Goal: Share content: Share content

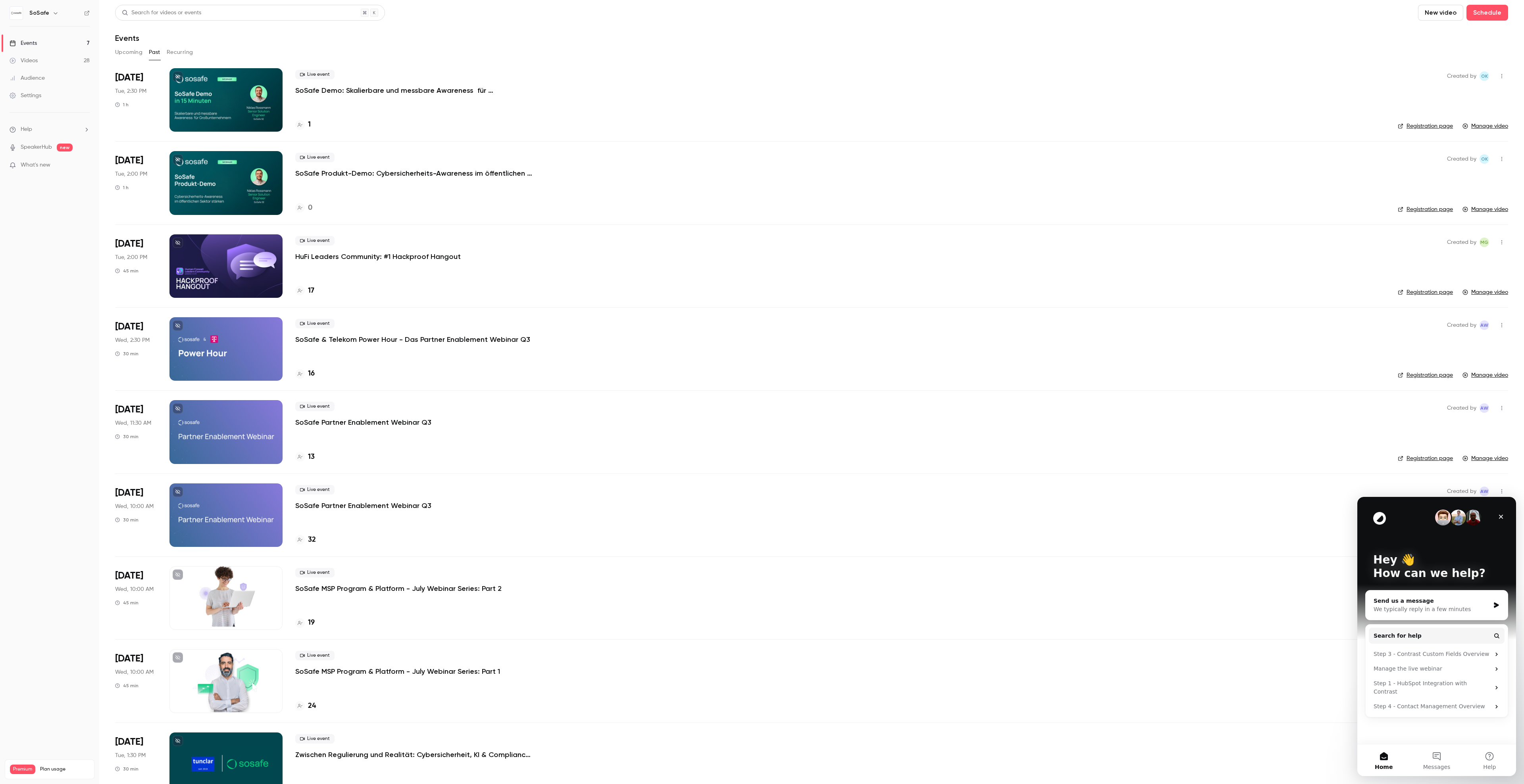
click at [131, 53] on button "Upcoming" at bounding box center [128, 52] width 27 height 13
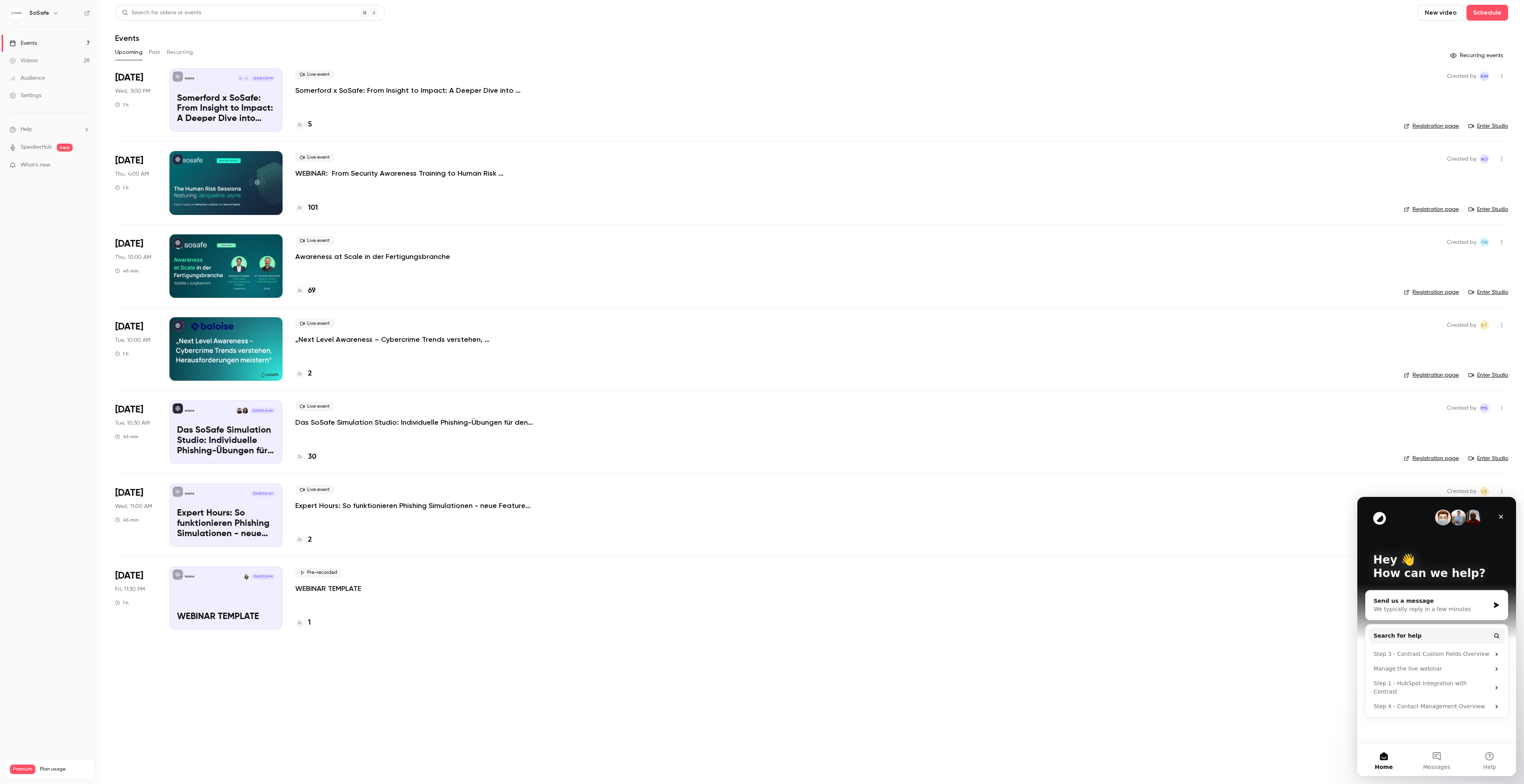
click at [330, 90] on p "Somerford x SoSafe: From Insight to Impact: A Deeper Dive into Behavioral Scien…" at bounding box center [414, 90] width 238 height 9
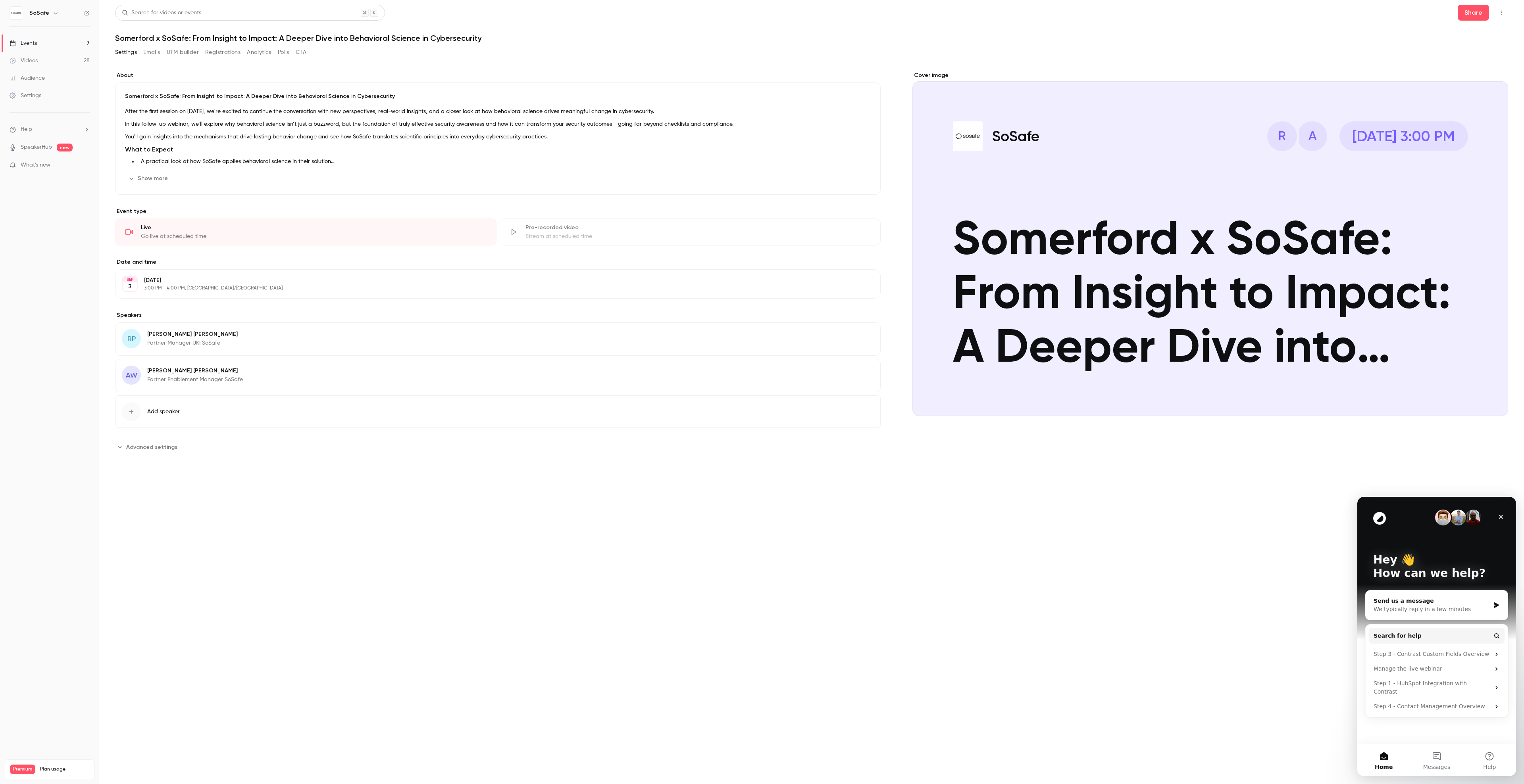
click at [234, 49] on button "Registrations" at bounding box center [223, 52] width 36 height 13
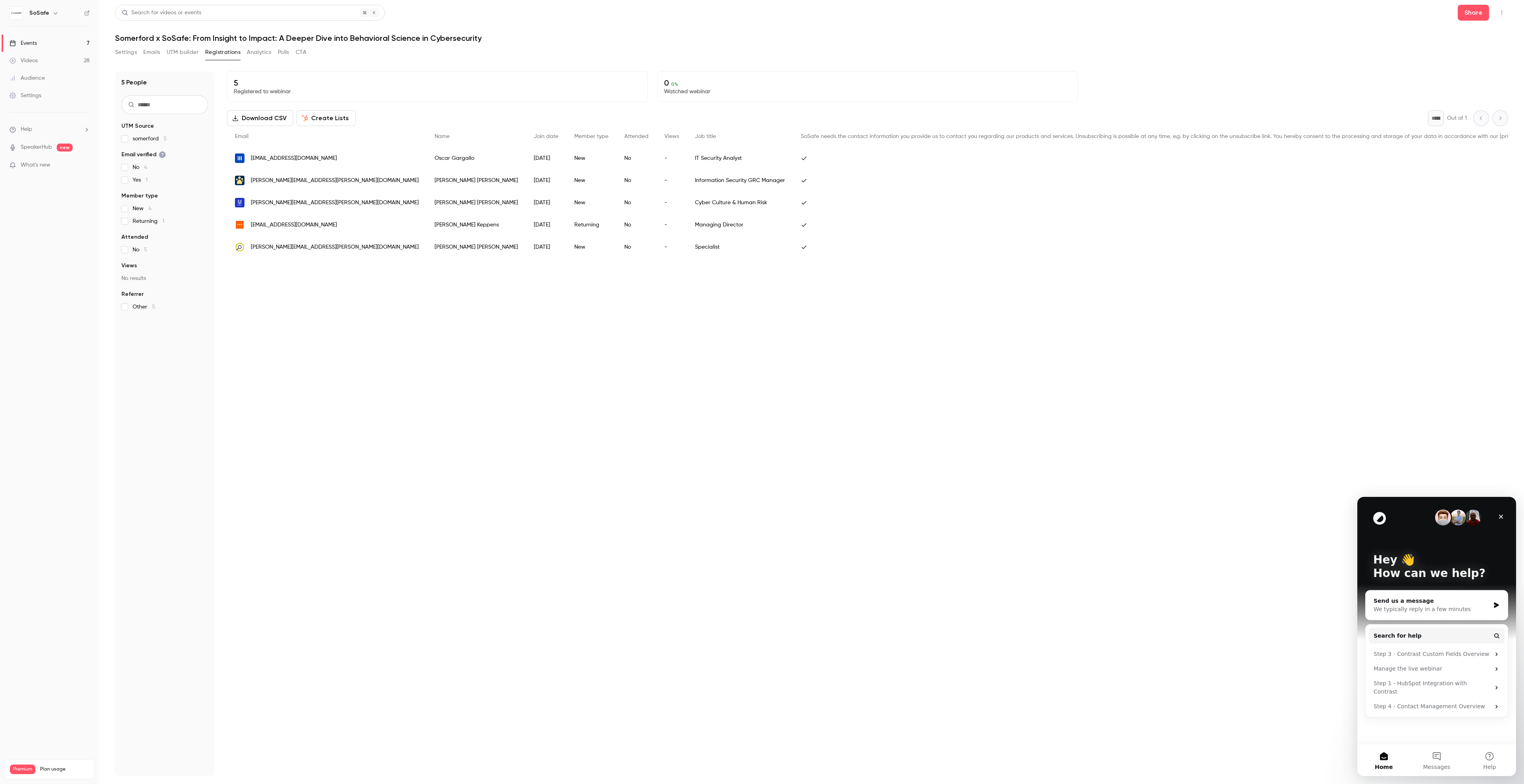
click at [133, 54] on button "Settings" at bounding box center [125, 52] width 22 height 13
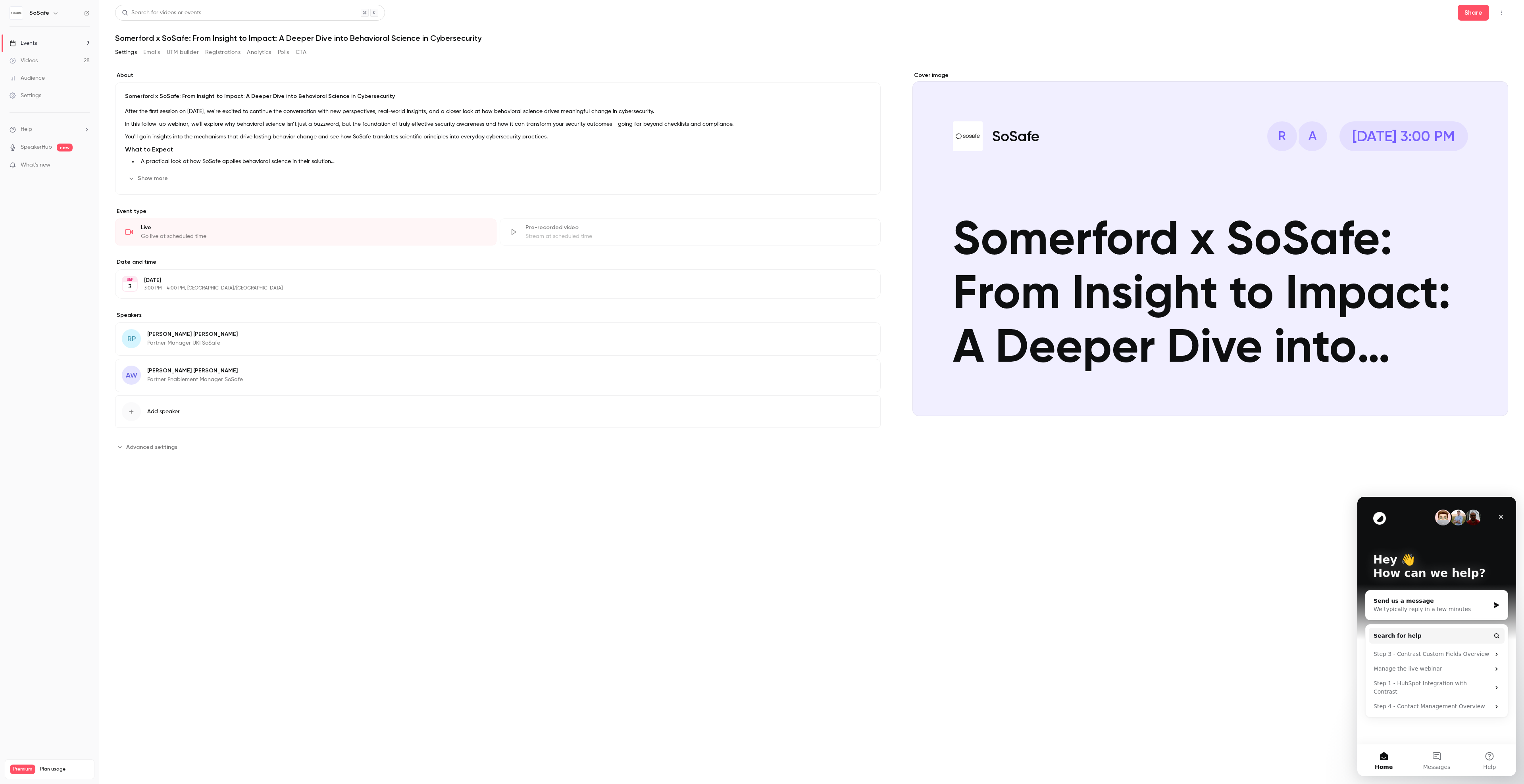
click at [140, 178] on button "Show more" at bounding box center [149, 178] width 48 height 13
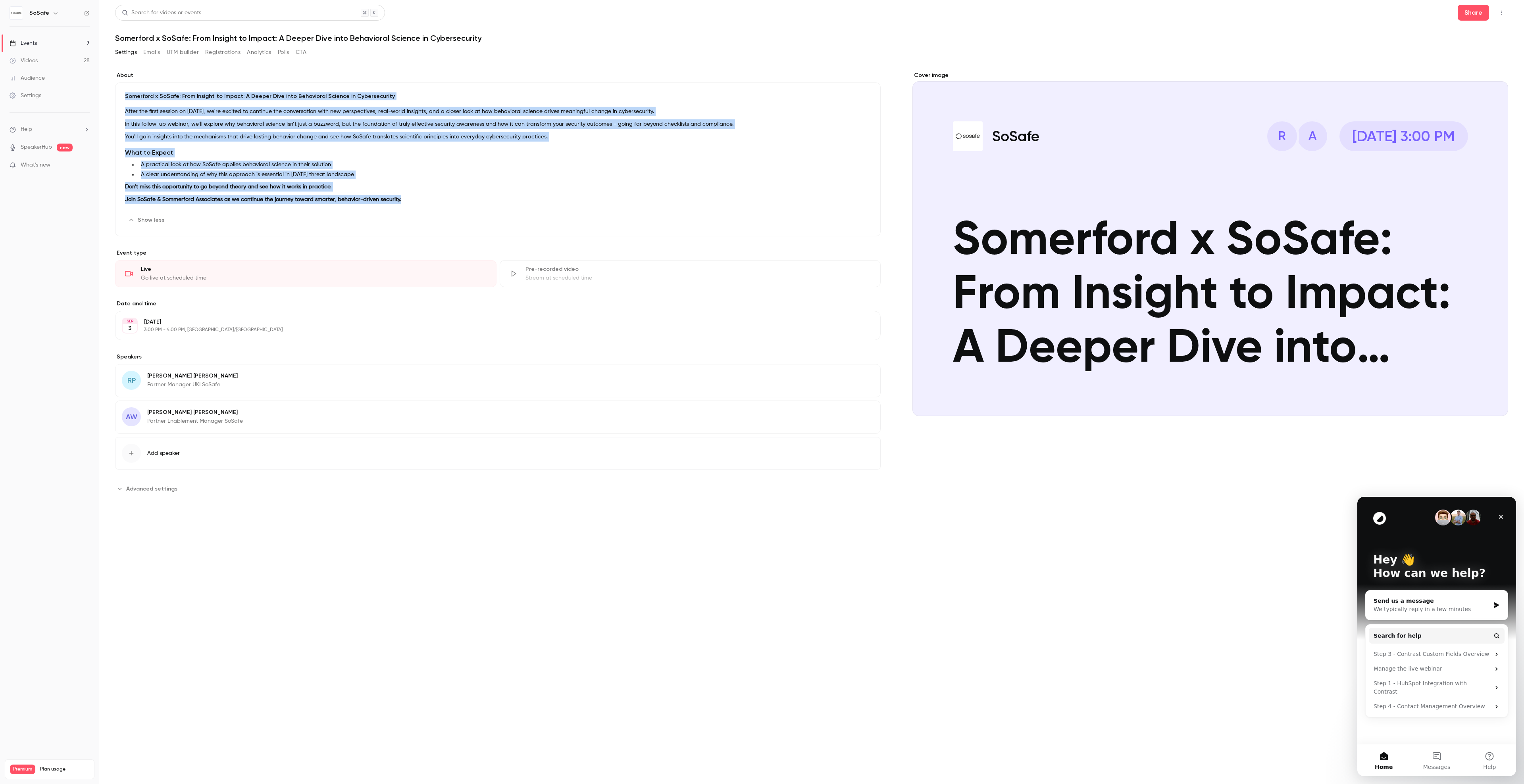
drag, startPoint x: 405, startPoint y: 201, endPoint x: 124, endPoint y: 97, distance: 299.6
click at [124, 97] on div "Somerford x SoSafe: From Insight to Impact: A Deeper Dive into Behavioral Scien…" at bounding box center [498, 159] width 766 height 154
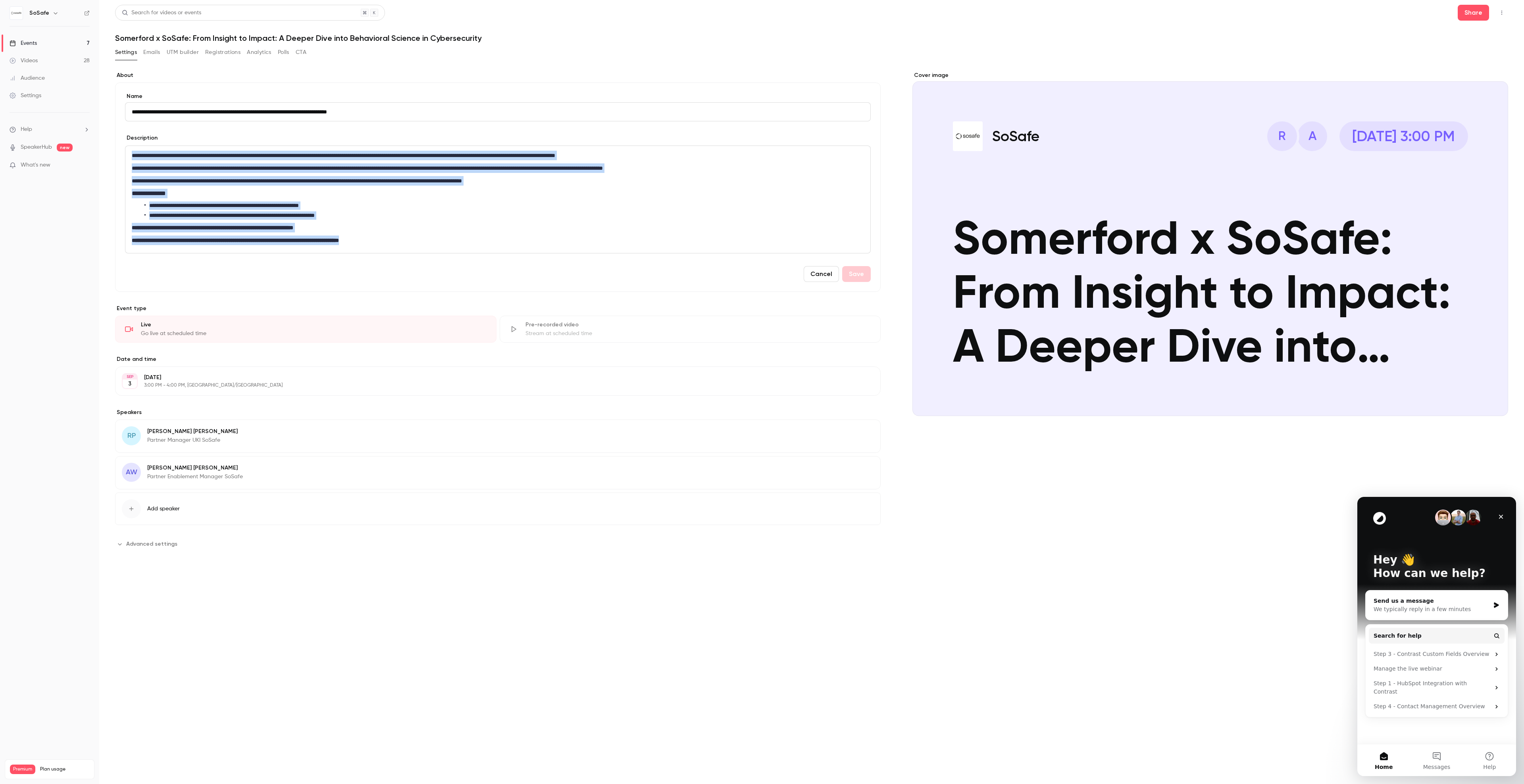
drag, startPoint x: 411, startPoint y: 243, endPoint x: 125, endPoint y: 159, distance: 298.1
click at [125, 159] on div "**********" at bounding box center [498, 200] width 746 height 108
copy div "**********"
click at [1469, 15] on button "Share" at bounding box center [1473, 13] width 31 height 16
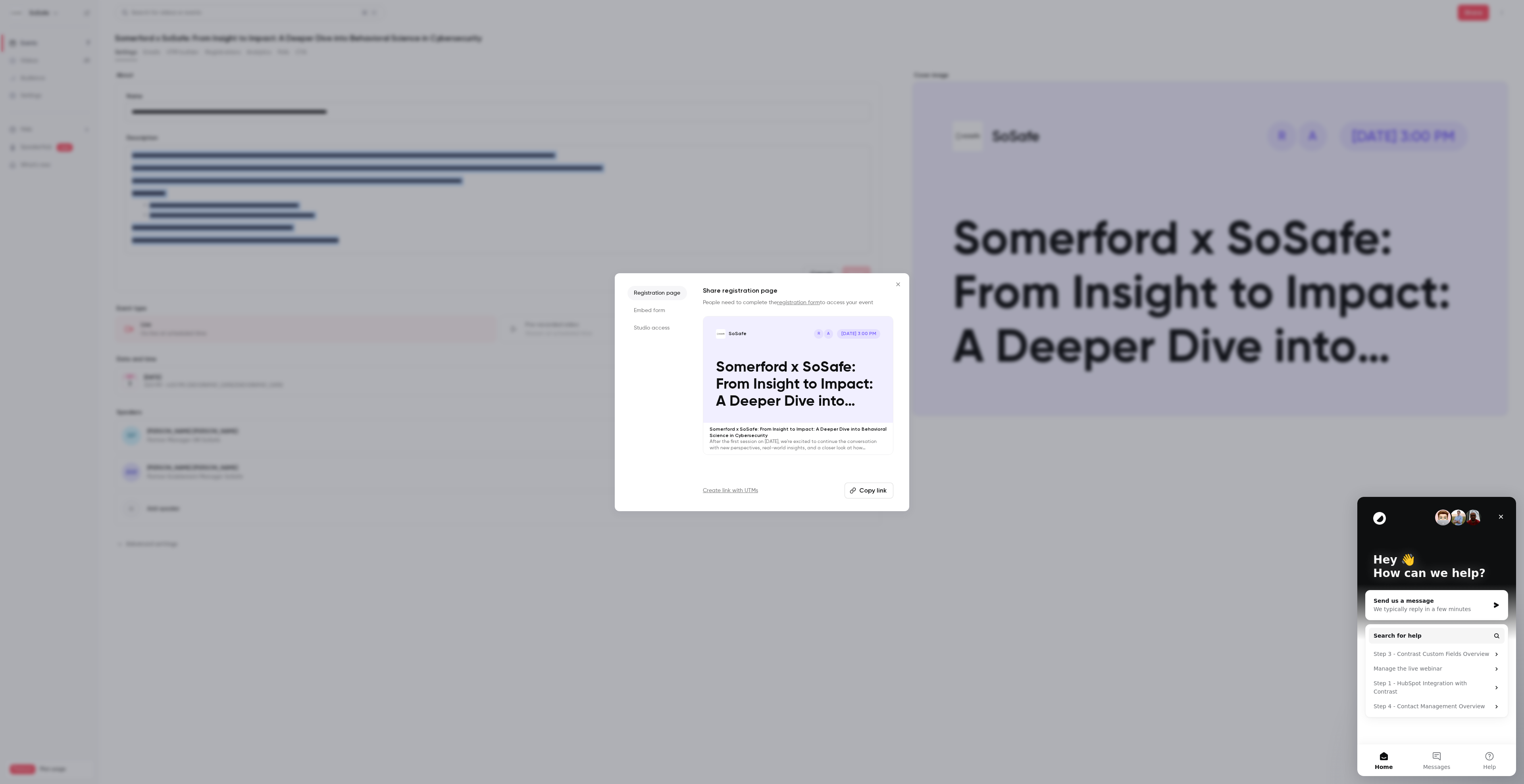
click at [870, 489] on button "Copy link" at bounding box center [869, 491] width 49 height 16
